Goal: Task Accomplishment & Management: Manage account settings

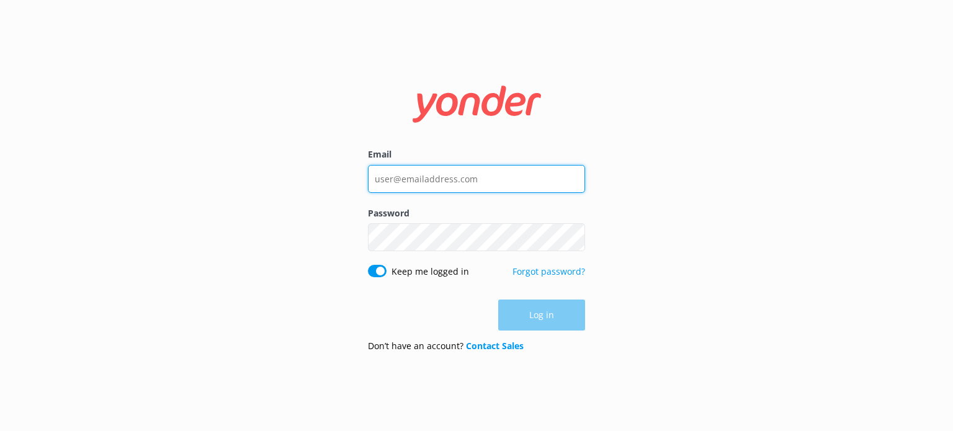
type input "[EMAIL_ADDRESS][DOMAIN_NAME]"
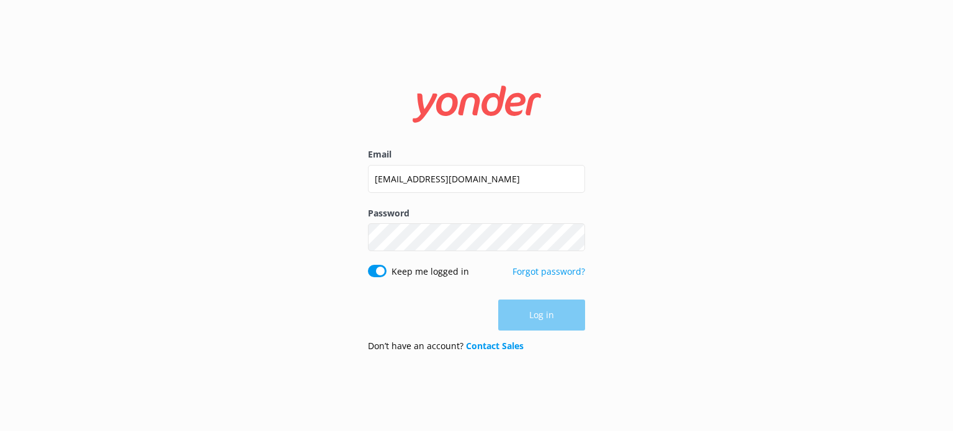
click at [566, 324] on div "Log in" at bounding box center [476, 315] width 217 height 31
click at [566, 324] on button "Log in" at bounding box center [541, 315] width 87 height 31
